Goal: Information Seeking & Learning: Check status

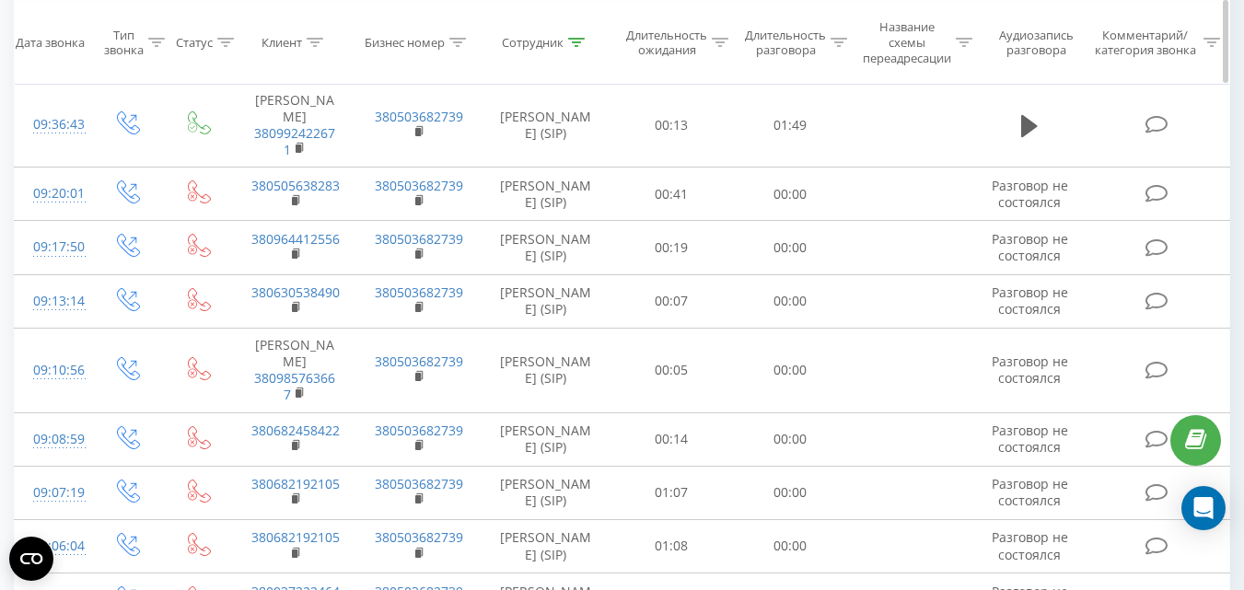
click at [576, 41] on icon at bounding box center [576, 42] width 17 height 9
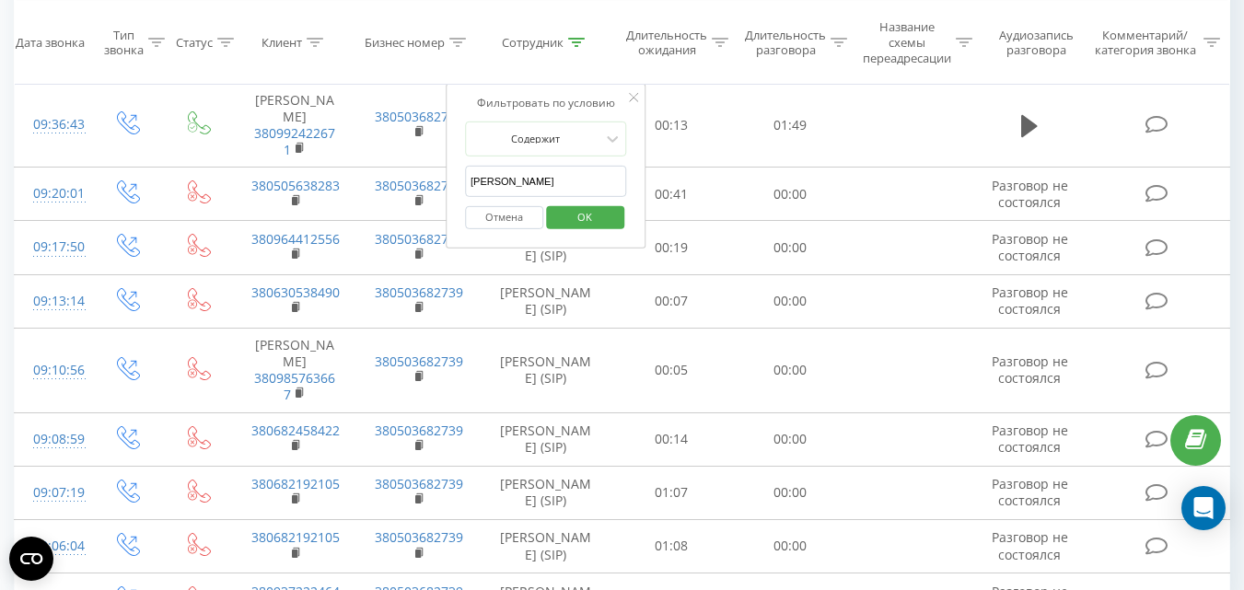
click at [532, 180] on input "[PERSON_NAME]" at bounding box center [546, 182] width 162 height 32
click at [531, 180] on input "[PERSON_NAME]" at bounding box center [546, 182] width 162 height 32
type input "[PERSON_NAME]"
click at [576, 226] on span "OK" at bounding box center [585, 217] width 52 height 29
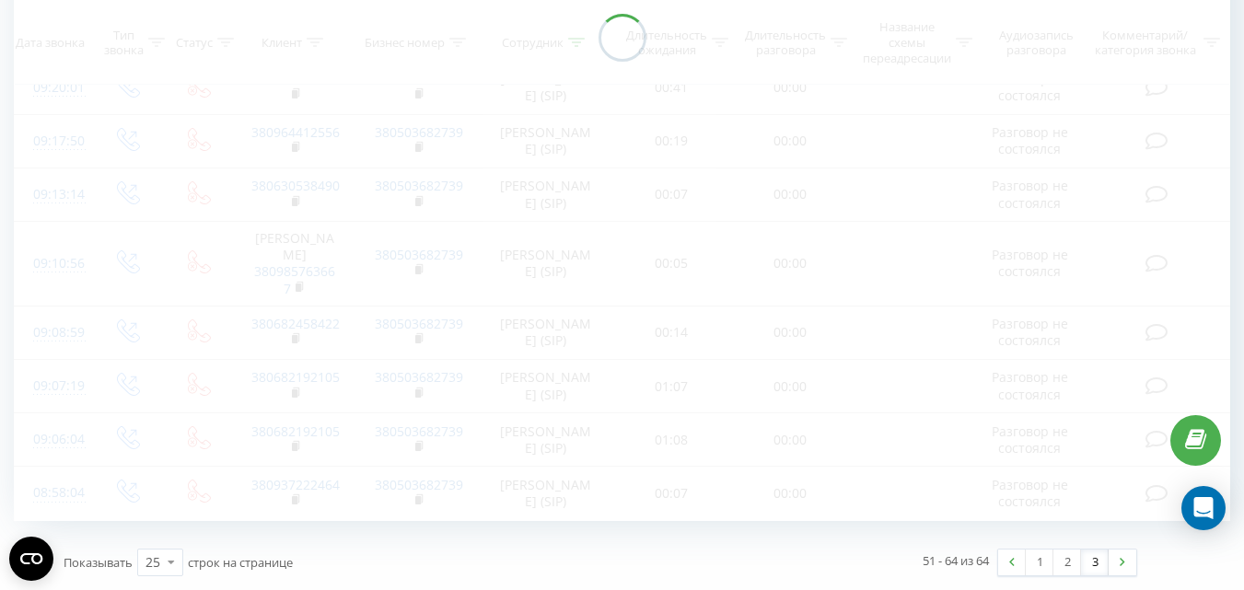
scroll to position [875, 0]
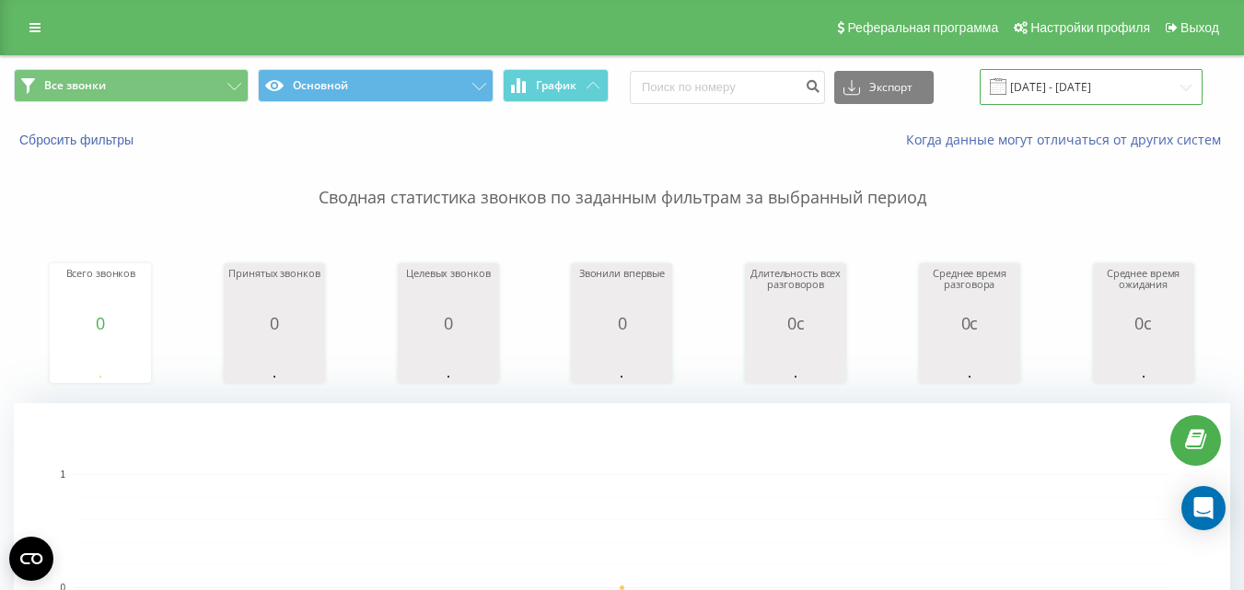
click at [1119, 97] on input "[DATE] - [DATE]" at bounding box center [1091, 87] width 223 height 36
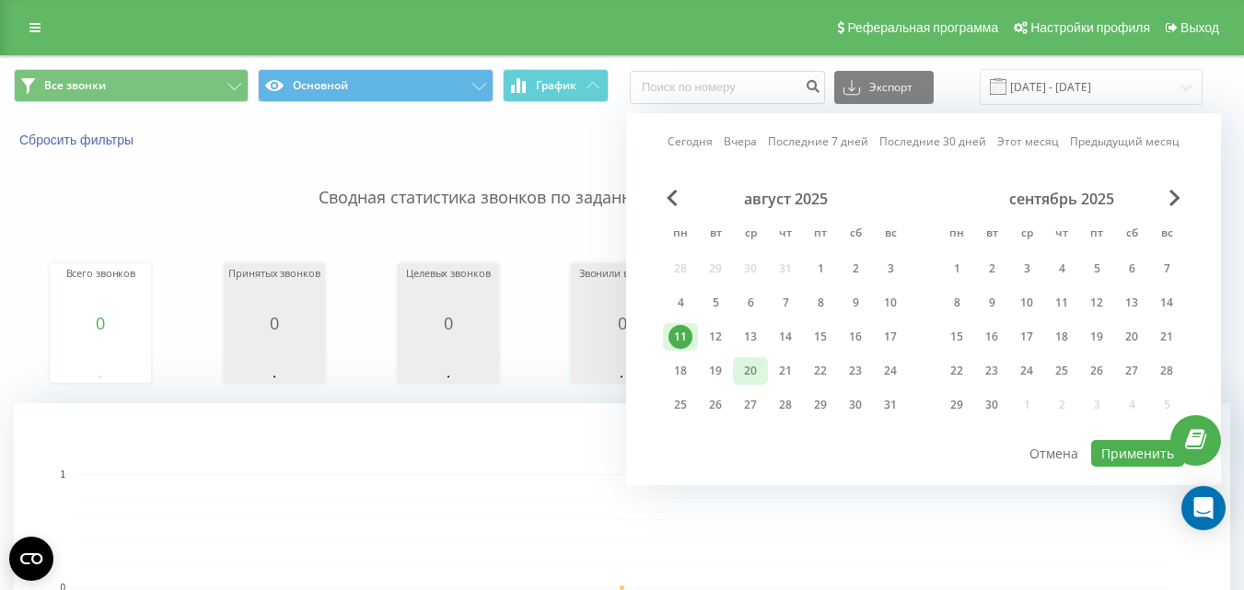
click at [752, 367] on div "20" at bounding box center [751, 371] width 24 height 24
click at [1126, 456] on button "Применить" at bounding box center [1137, 453] width 93 height 27
type input "[DATE] - [DATE]"
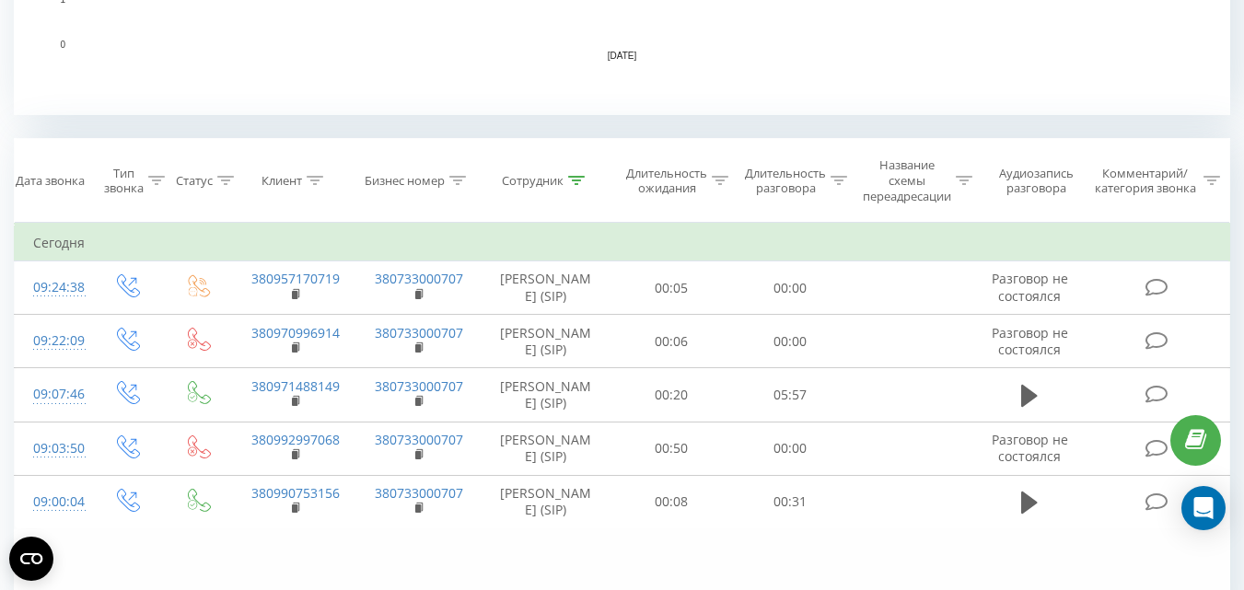
scroll to position [773, 0]
